Goal: Task Accomplishment & Management: Manage account settings

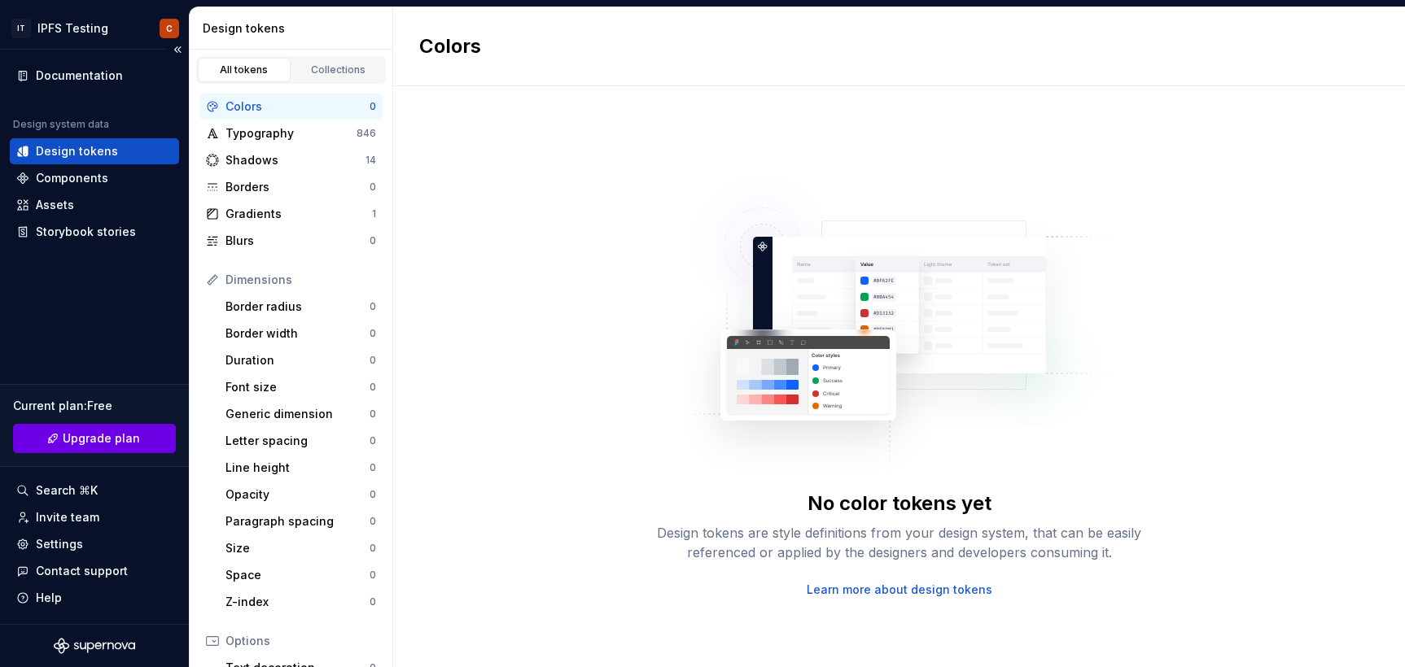
click at [125, 435] on span "Upgrade plan" at bounding box center [101, 439] width 77 height 16
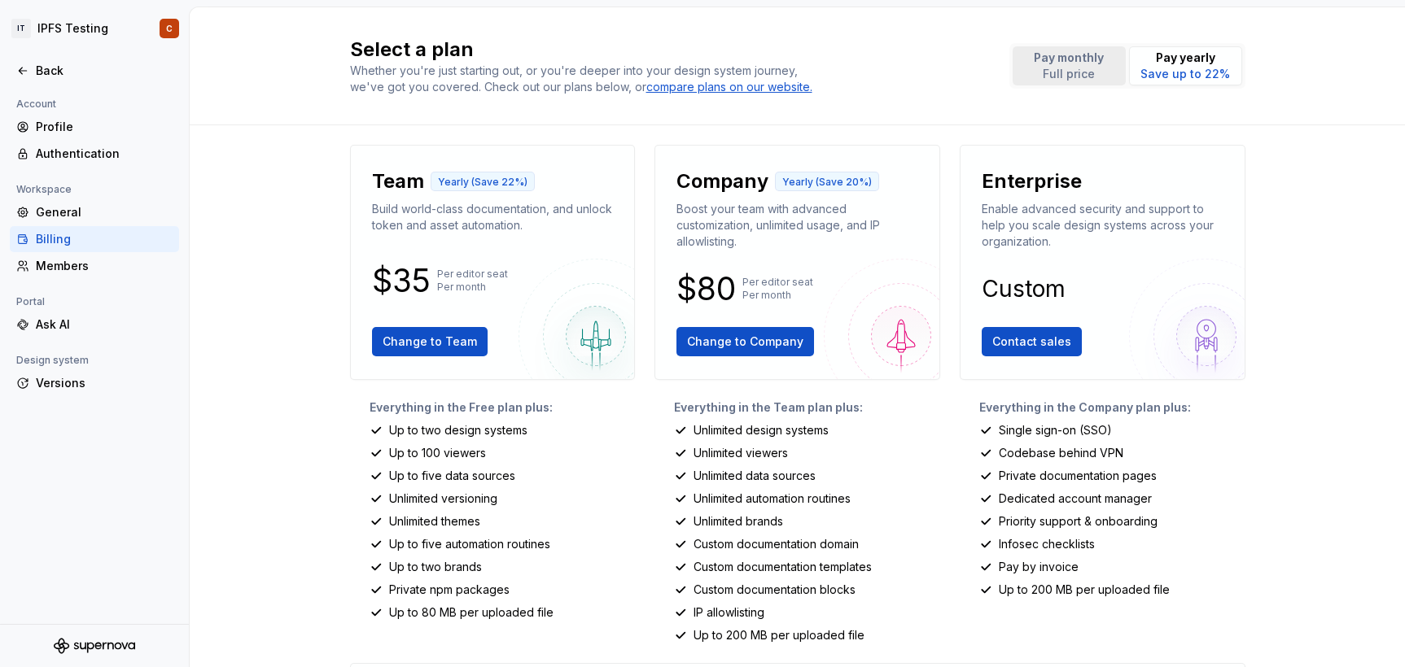
click at [1098, 70] on p "Full price" at bounding box center [1069, 74] width 70 height 16
click at [413, 345] on span "Change to Team" at bounding box center [430, 342] width 94 height 16
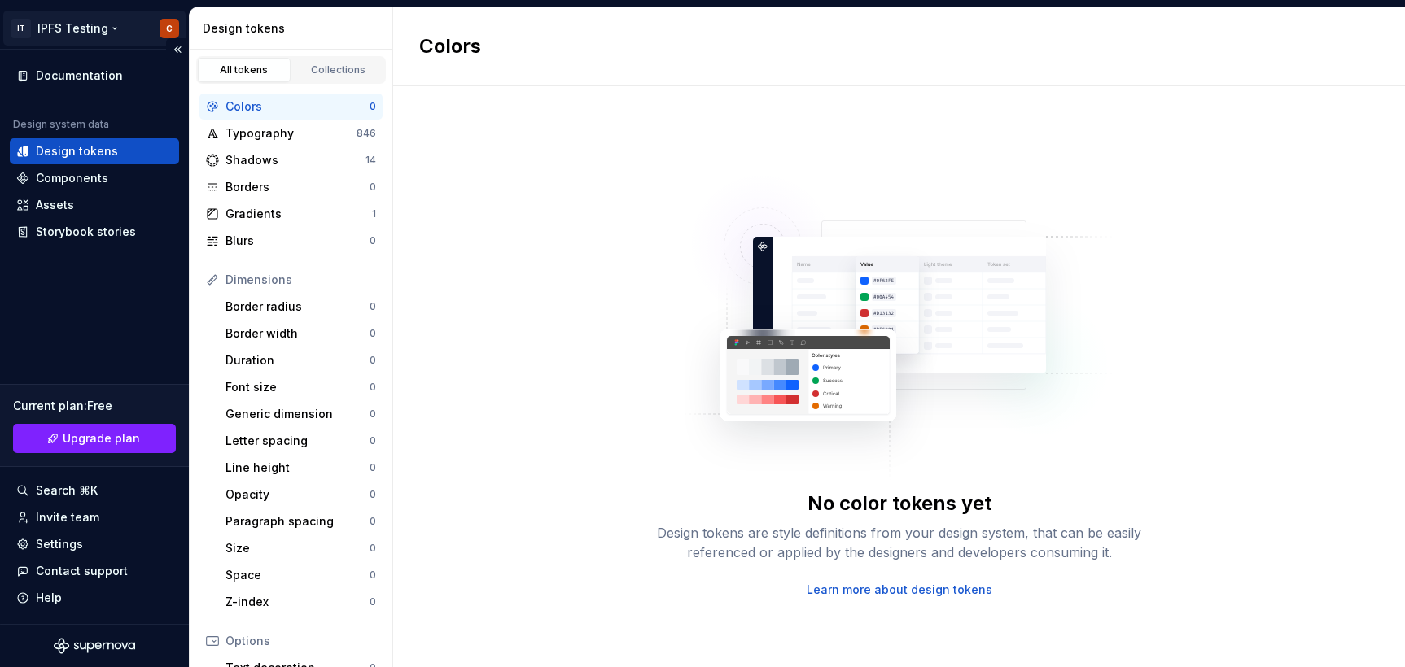
click at [93, 20] on html "IT IPFS Testing C Documentation Design system data Design tokens Components Ass…" at bounding box center [702, 333] width 1405 height 667
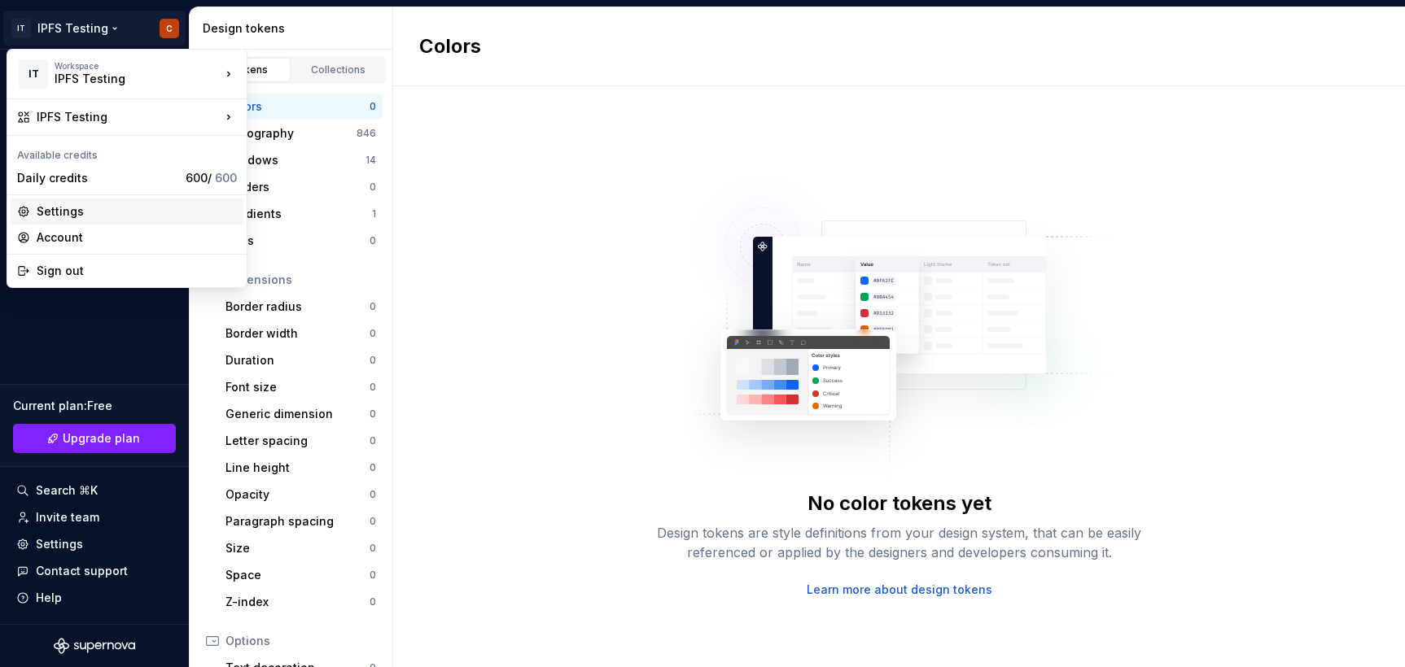
click at [66, 212] on div "Settings" at bounding box center [137, 211] width 200 height 16
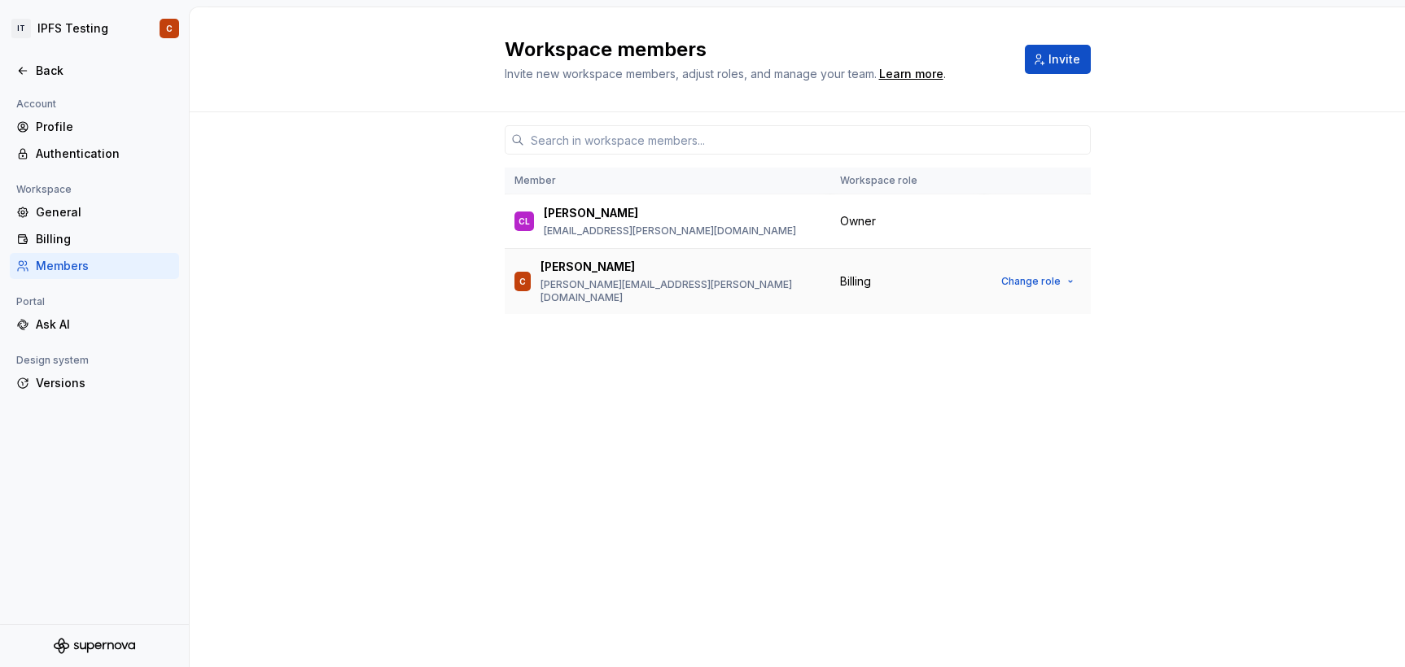
click at [615, 274] on div "[PERSON_NAME]" at bounding box center [680, 267] width 280 height 16
click at [1069, 273] on button "Change role" at bounding box center [1037, 281] width 87 height 23
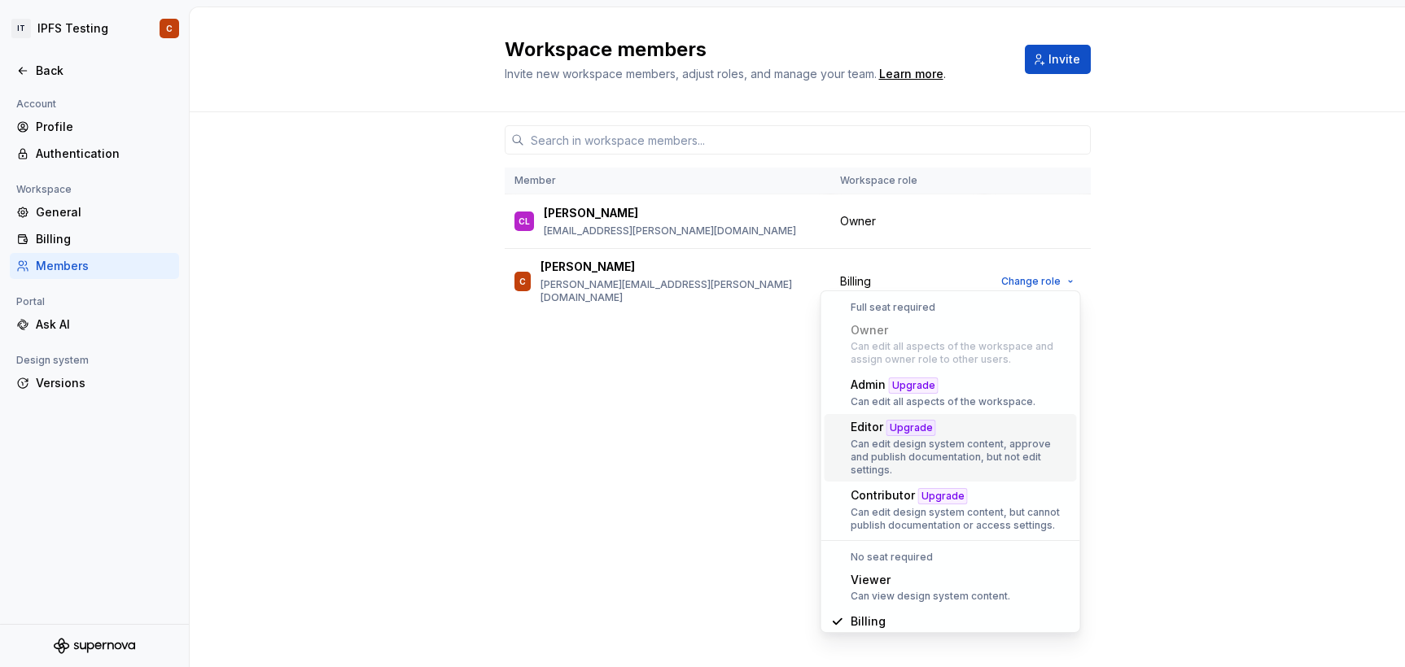
scroll to position [7, 0]
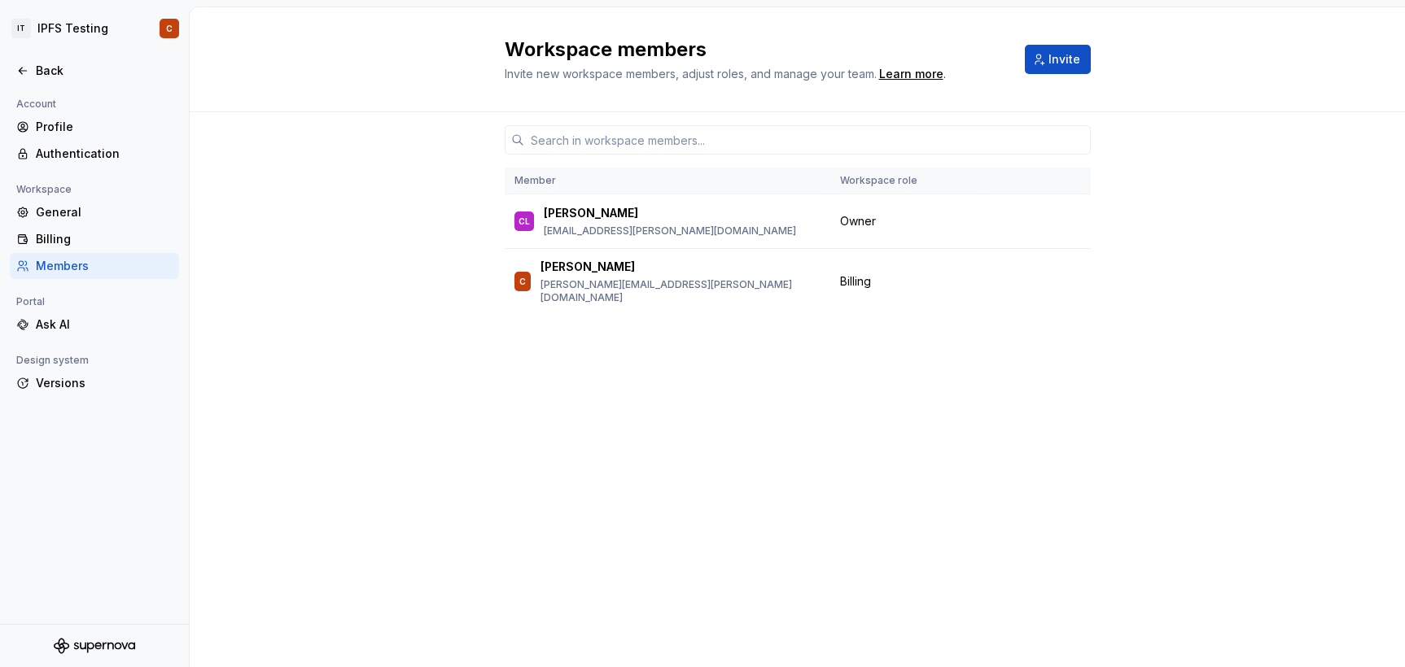
click at [622, 393] on div "Member Workspace role [PERSON_NAME] Lichtenberger [EMAIL_ADDRESS][PERSON_NAME][…" at bounding box center [798, 358] width 586 height 493
click at [1013, 275] on span "Change role" at bounding box center [1030, 281] width 59 height 13
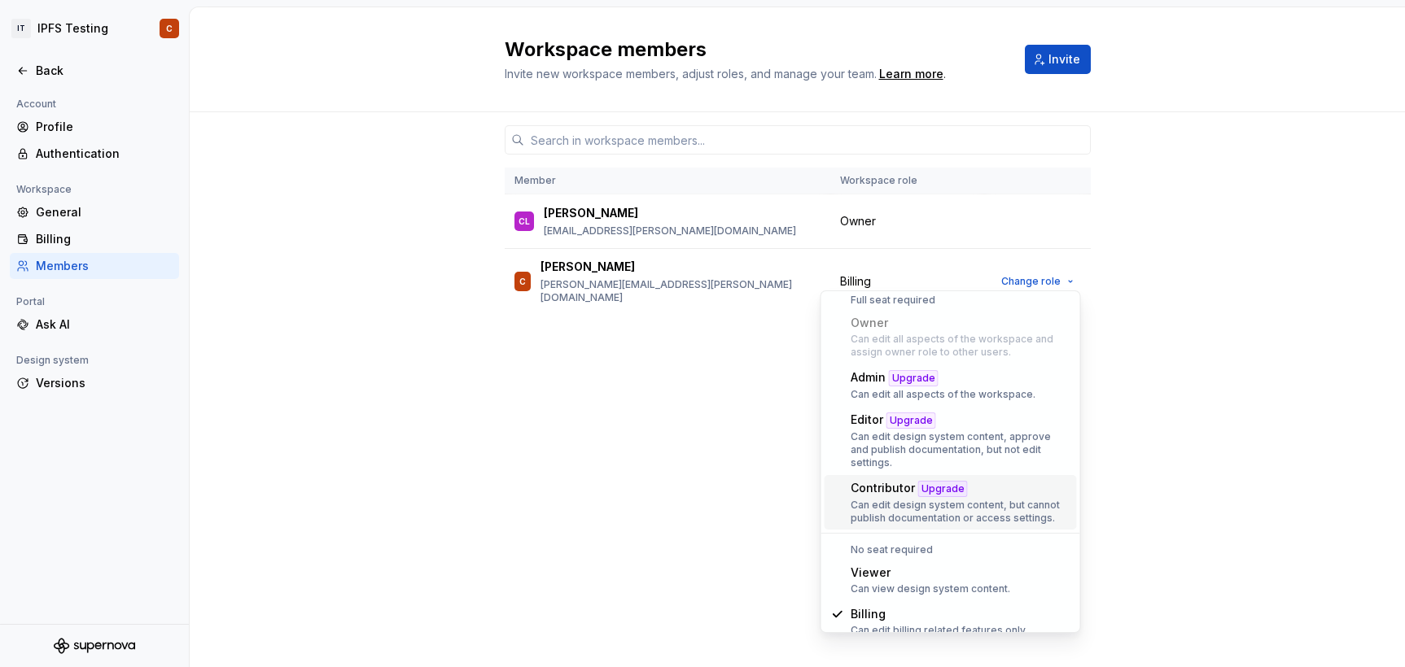
scroll to position [0, 0]
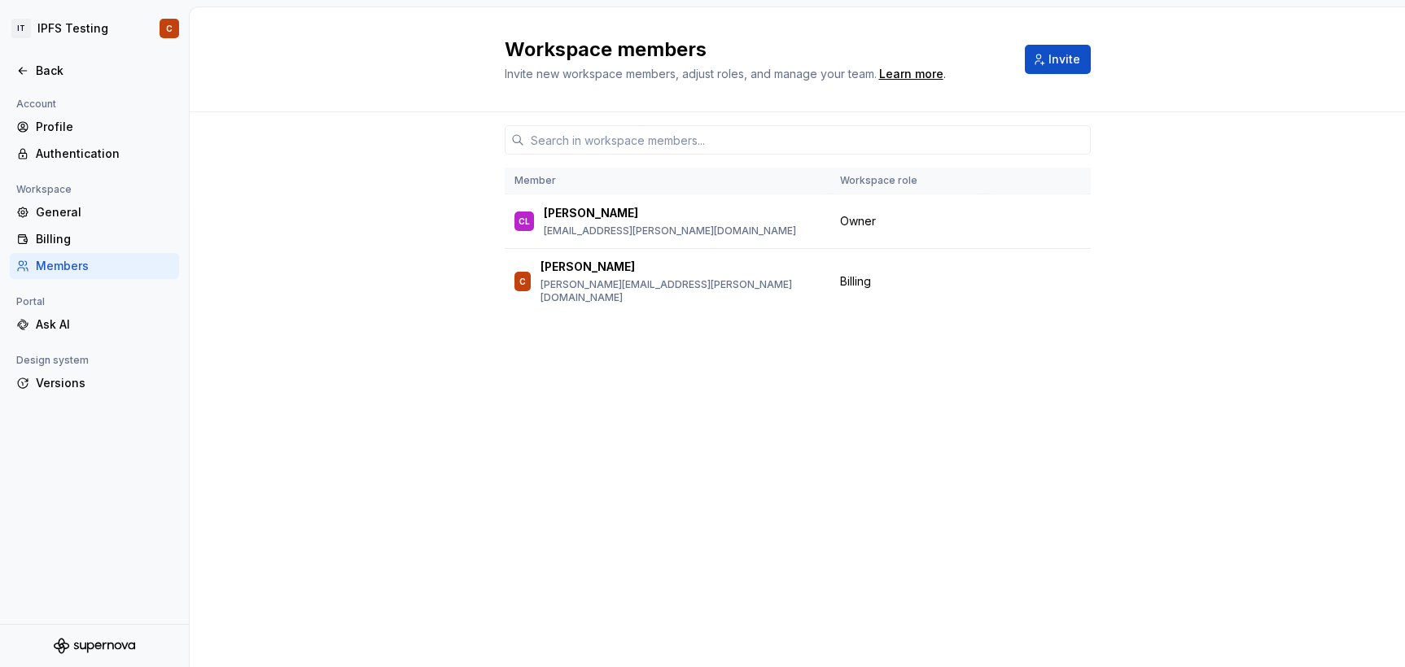
click at [1179, 326] on div "Member Workspace role [PERSON_NAME] Lichtenberger [EMAIL_ADDRESS][PERSON_NAME][…" at bounding box center [797, 389] width 1215 height 555
click at [1069, 217] on button "button" at bounding box center [1069, 221] width 23 height 23
click at [751, 394] on div "Member Workspace role [PERSON_NAME] Lichtenberger [EMAIL_ADDRESS][PERSON_NAME][…" at bounding box center [798, 358] width 586 height 493
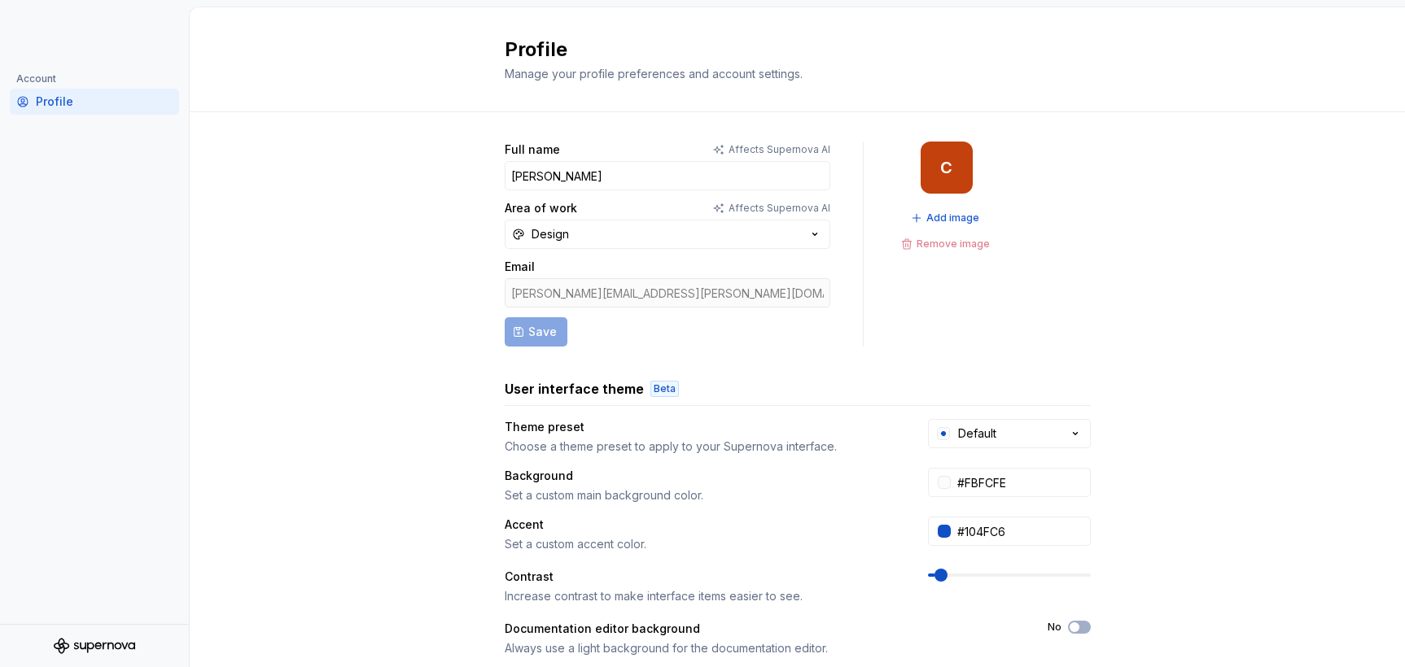
click at [116, 639] on icon "Supernova Logo" at bounding box center [94, 646] width 81 height 16
